Goal: Transaction & Acquisition: Purchase product/service

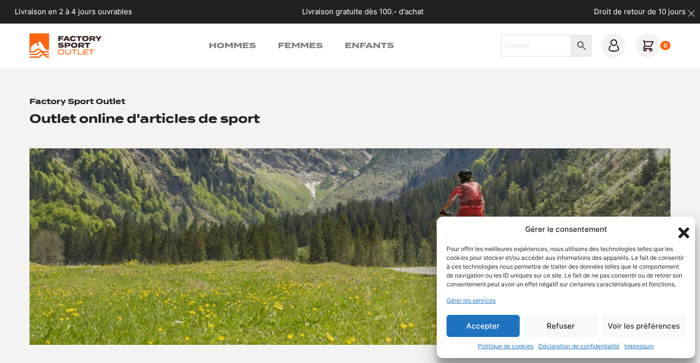
click at [682, 227] on icon "Fermer la boîte de dialogue" at bounding box center [683, 232] width 11 height 11
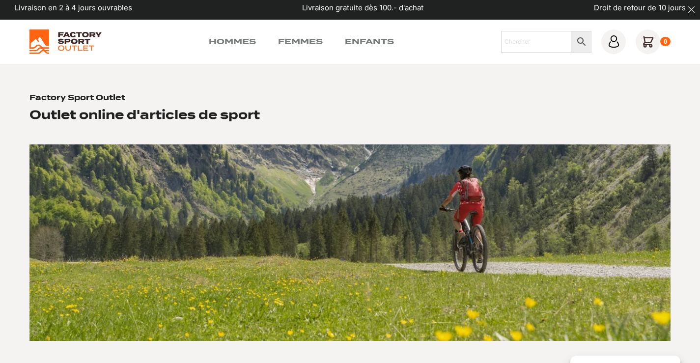
scroll to position [6, 0]
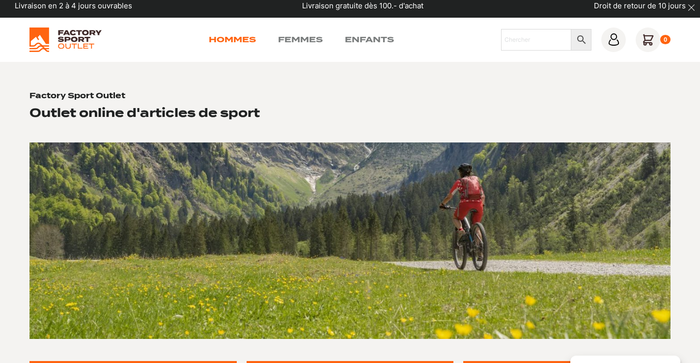
click at [239, 41] on link "Hommes" at bounding box center [232, 40] width 47 height 12
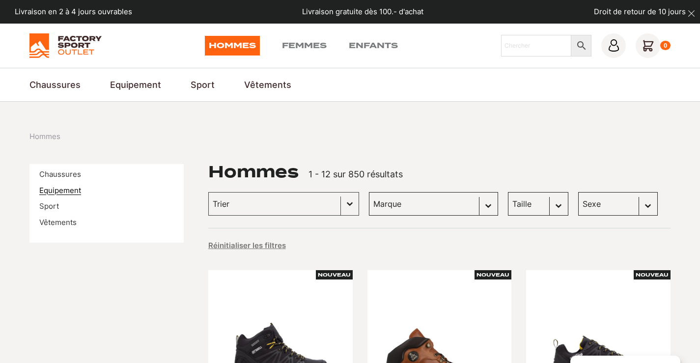
click at [75, 186] on link "Equipement" at bounding box center [60, 190] width 42 height 9
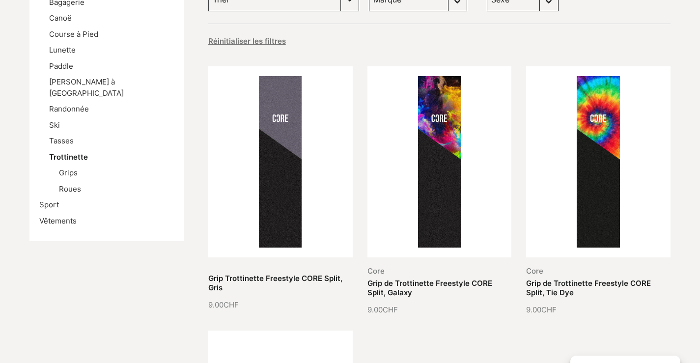
scroll to position [163, 0]
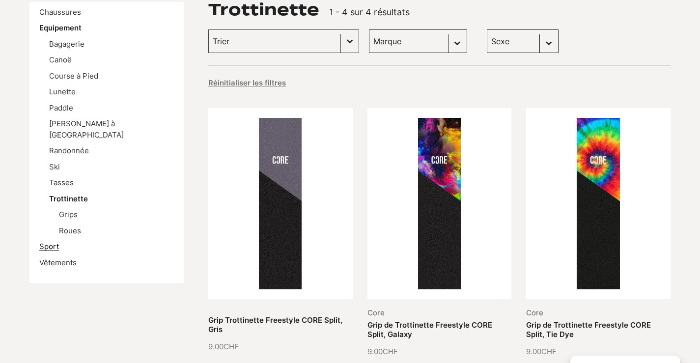
click at [50, 242] on link "Sport" at bounding box center [49, 246] width 20 height 9
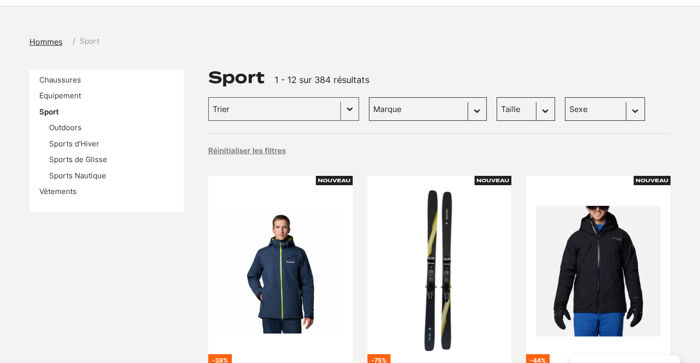
scroll to position [107, 0]
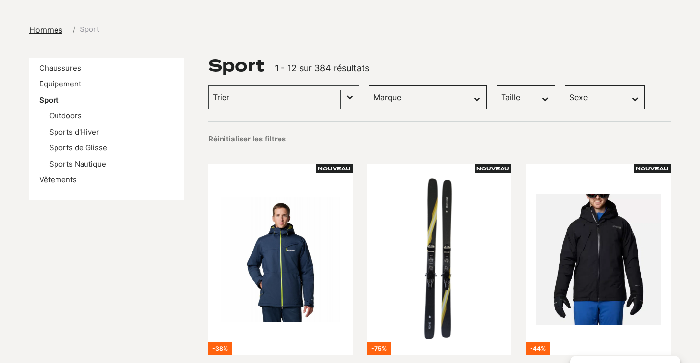
select select "columbia"
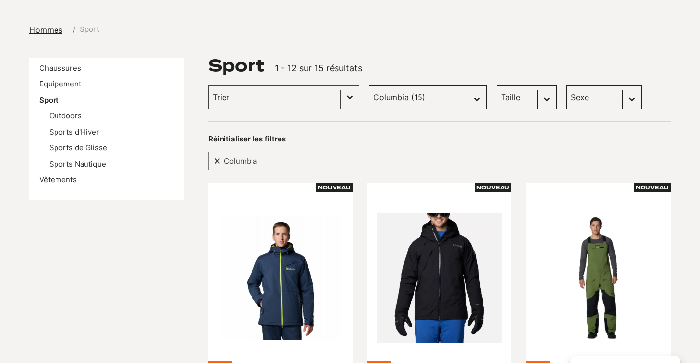
select select "hommes"
click at [341, 100] on button "Basculer la liste" at bounding box center [350, 97] width 18 height 23
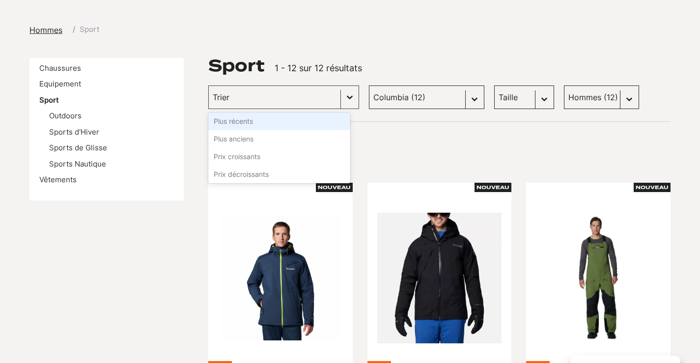
click at [341, 100] on button "Basculer la liste" at bounding box center [350, 97] width 18 height 23
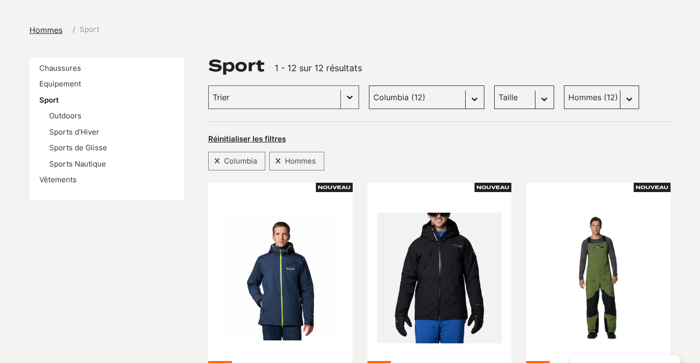
select select "xl"
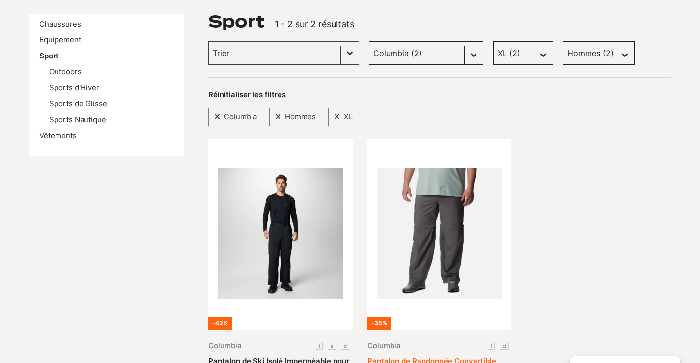
scroll to position [131, 0]
